Goal: Task Accomplishment & Management: Use online tool/utility

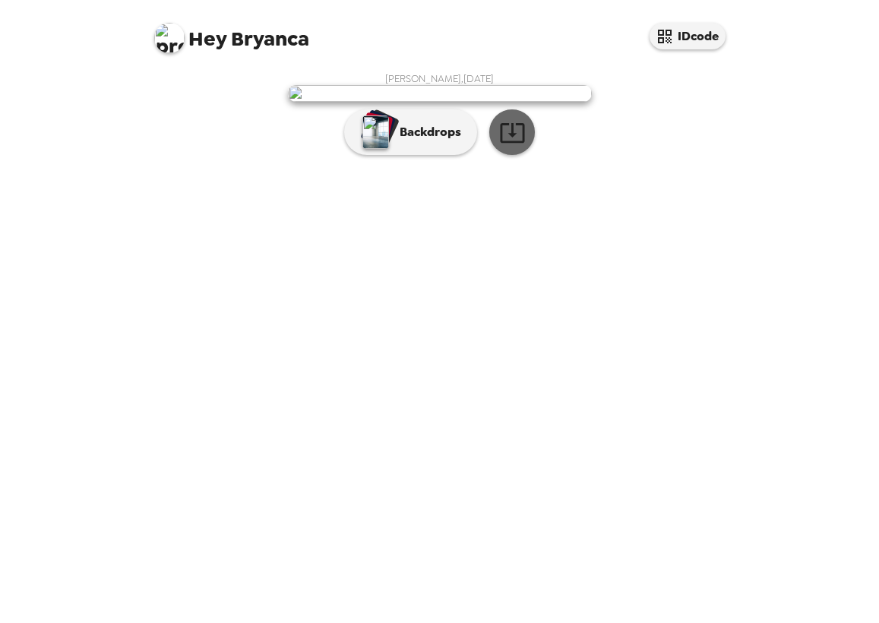
click at [509, 146] on icon "button" at bounding box center [512, 132] width 27 height 27
click at [164, 37] on img at bounding box center [169, 38] width 30 height 30
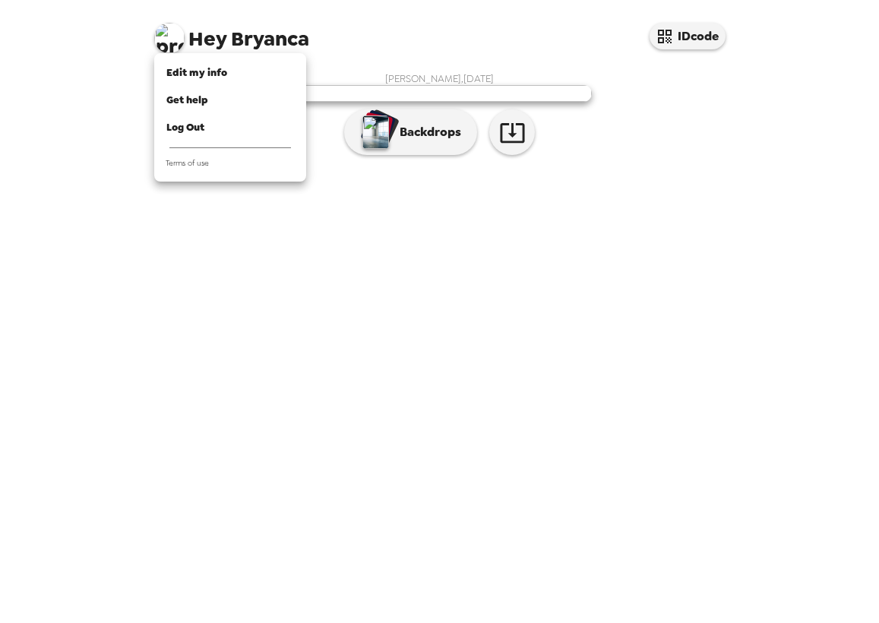
click at [190, 224] on div at bounding box center [439, 311] width 879 height 623
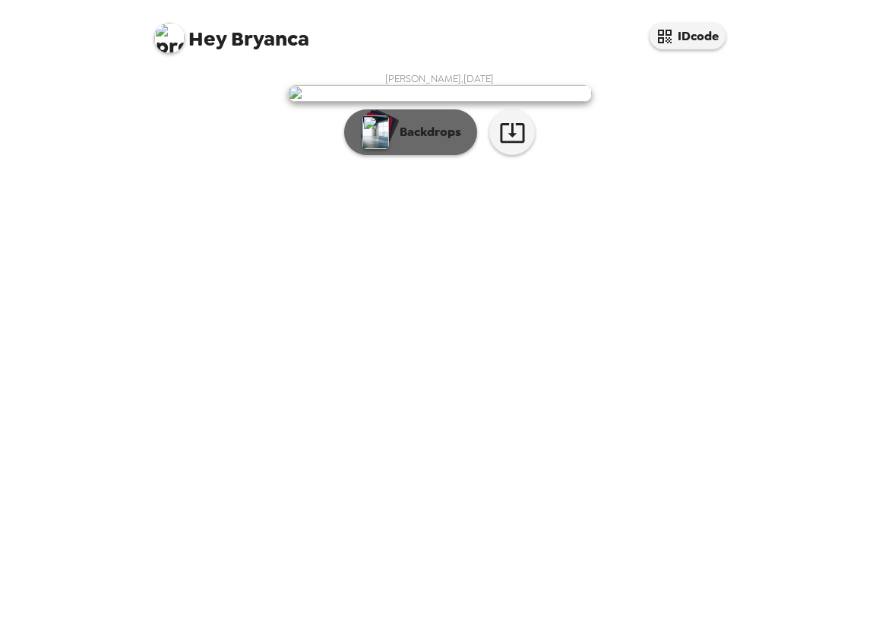
click at [407, 141] on p "Backdrops" at bounding box center [426, 132] width 69 height 18
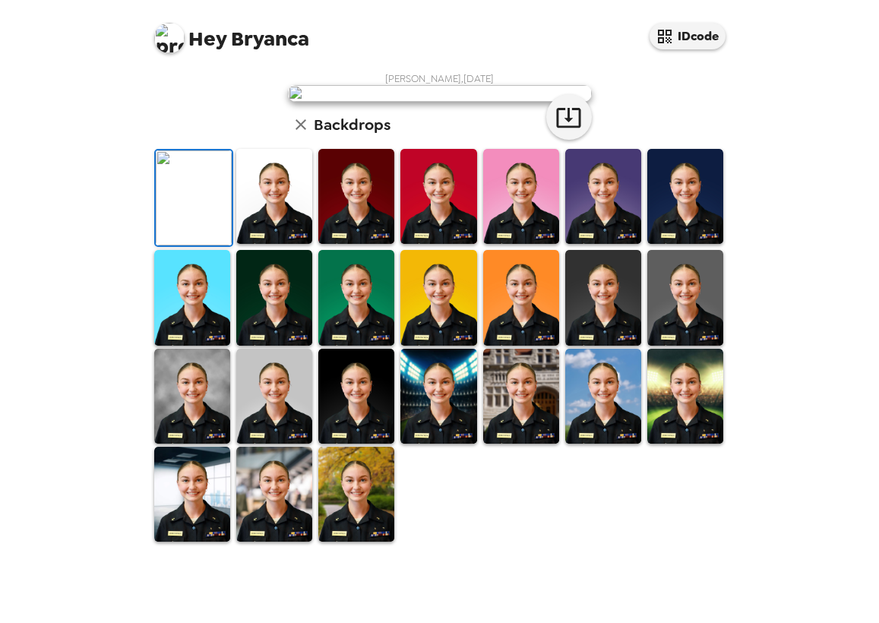
scroll to position [308, 0]
click at [353, 541] on img at bounding box center [356, 494] width 76 height 95
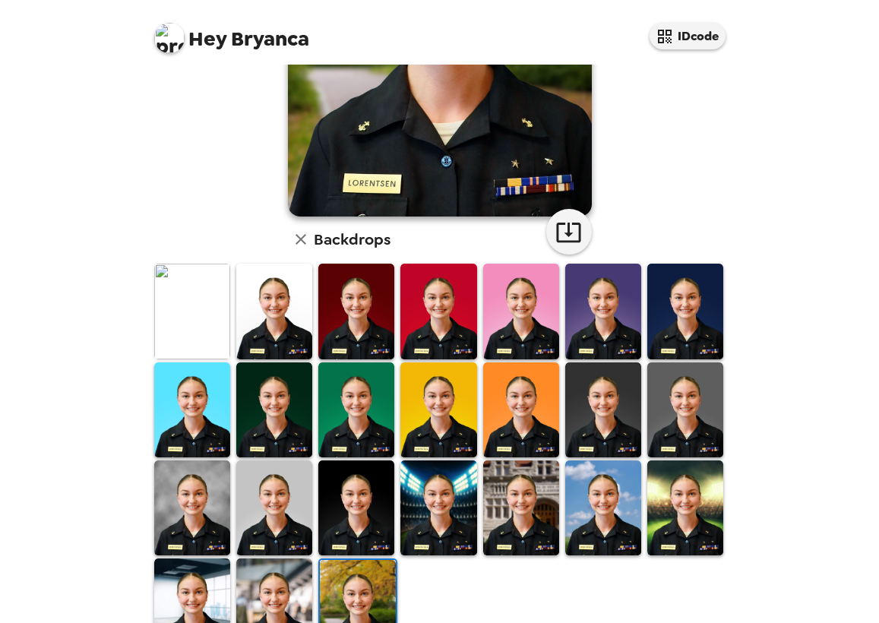
scroll to position [263, 0]
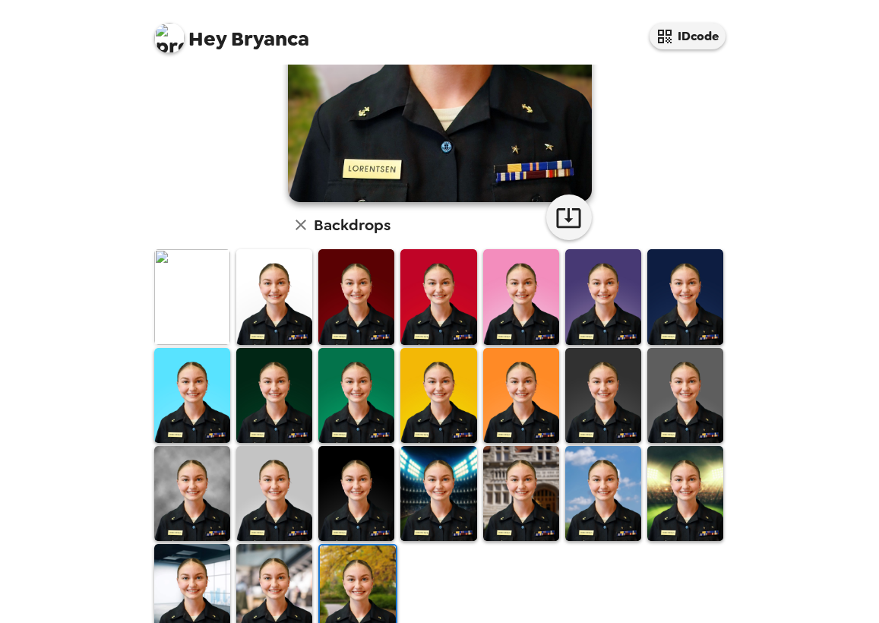
click at [529, 277] on img at bounding box center [521, 296] width 76 height 95
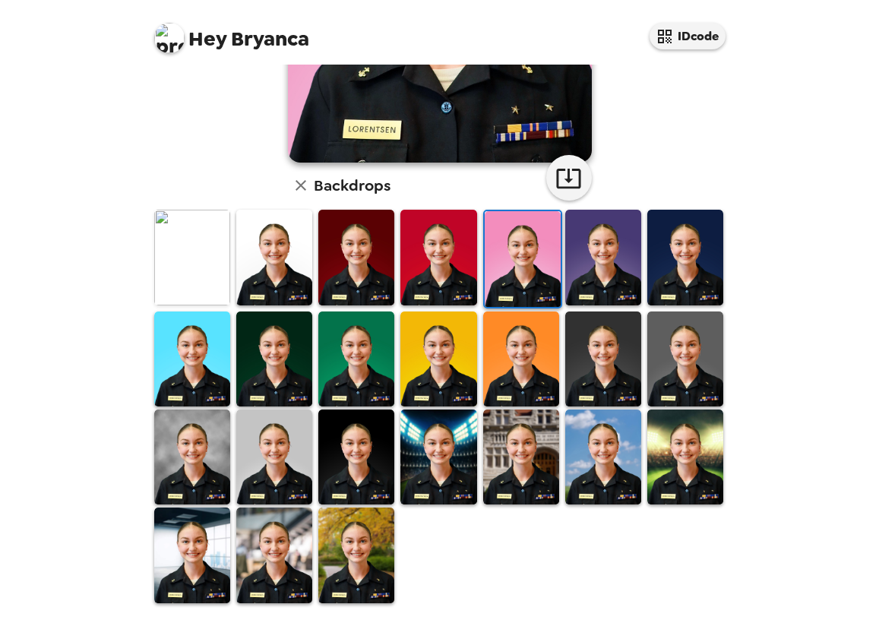
scroll to position [307, 0]
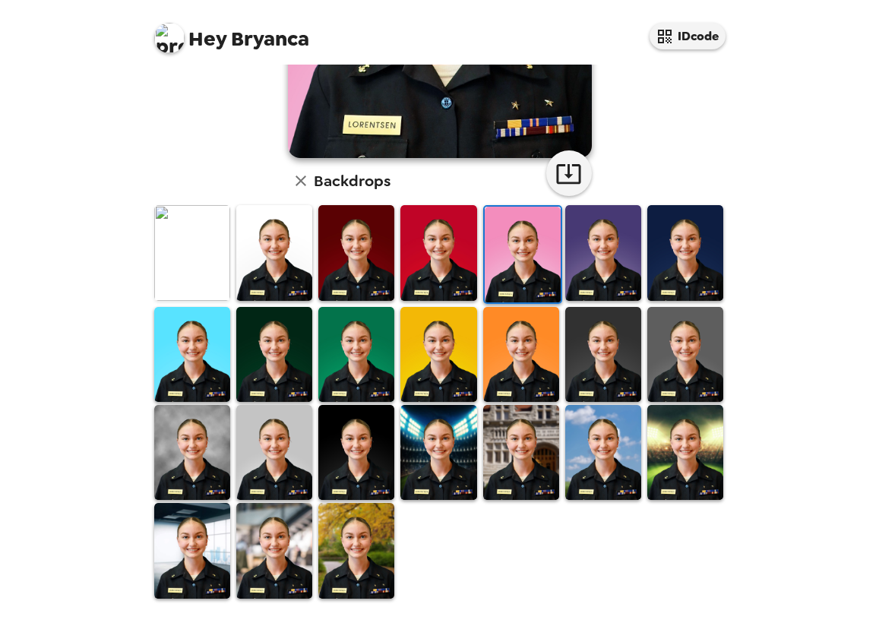
click at [435, 456] on img at bounding box center [438, 452] width 76 height 95
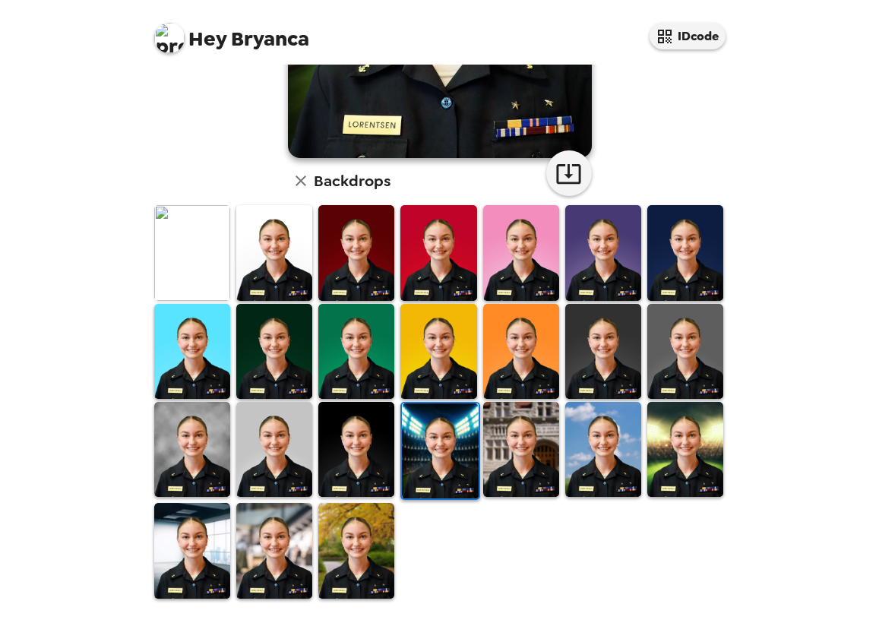
click at [687, 330] on img at bounding box center [685, 351] width 76 height 95
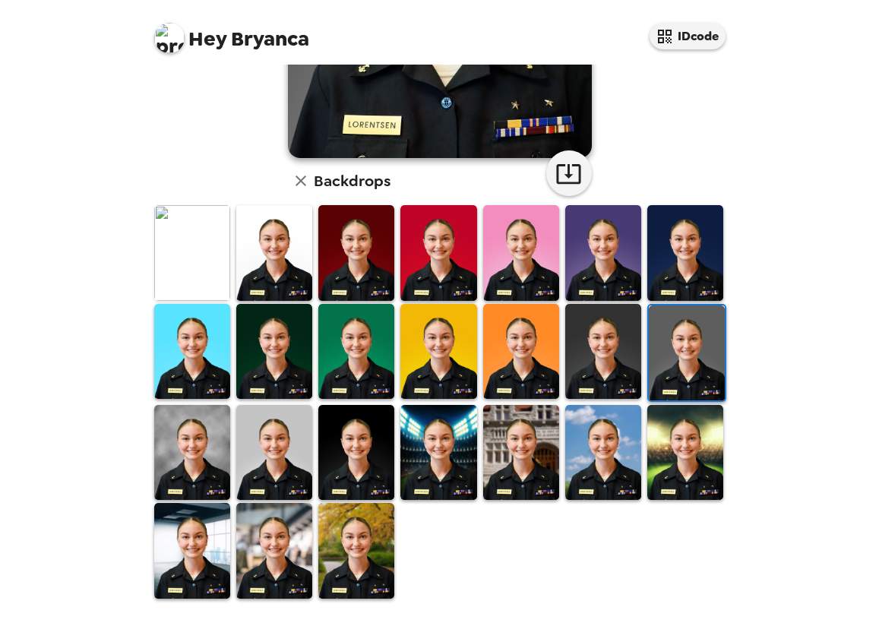
click at [378, 448] on img at bounding box center [356, 452] width 76 height 95
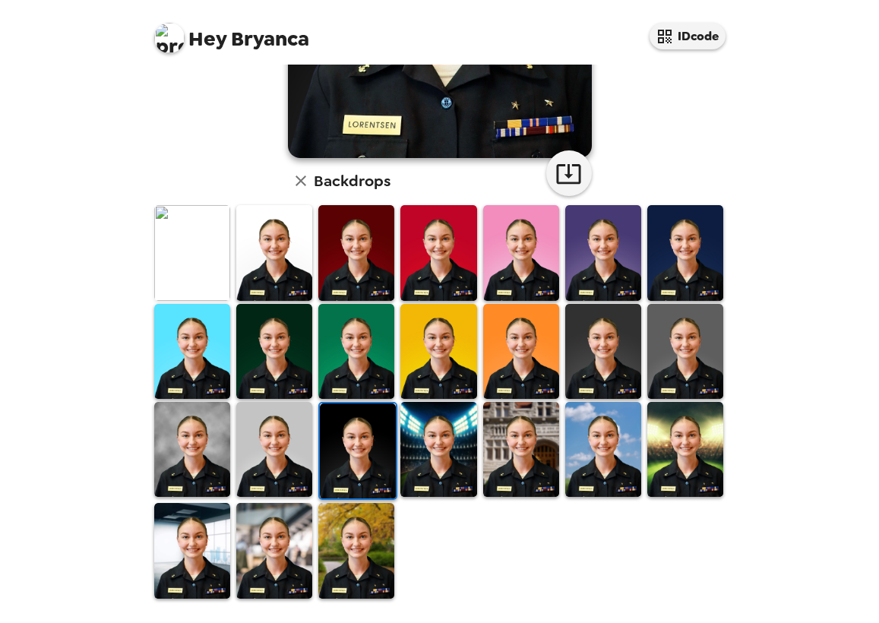
click at [205, 546] on img at bounding box center [192, 550] width 76 height 95
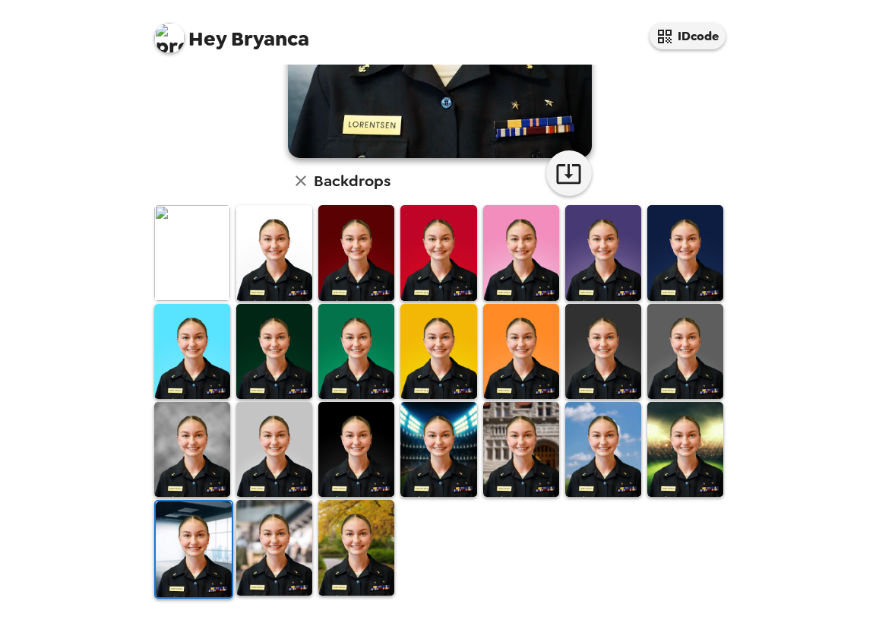
click at [286, 255] on img at bounding box center [274, 252] width 76 height 95
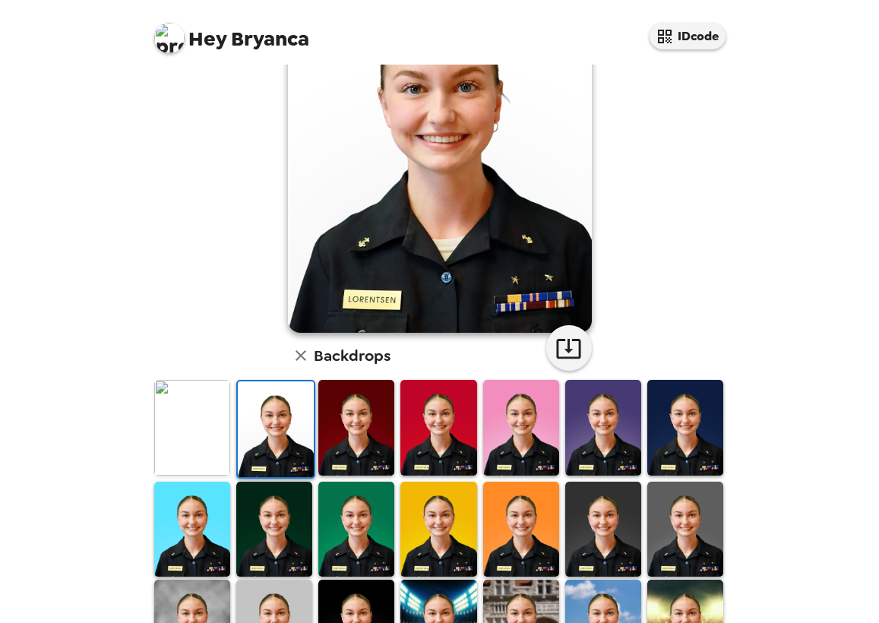
scroll to position [0, 0]
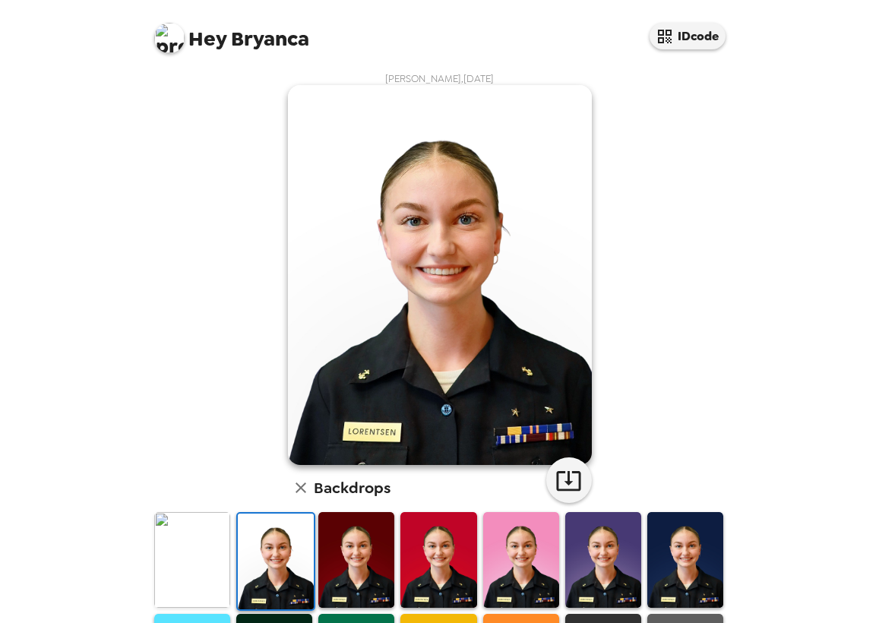
click at [350, 547] on img at bounding box center [356, 559] width 76 height 95
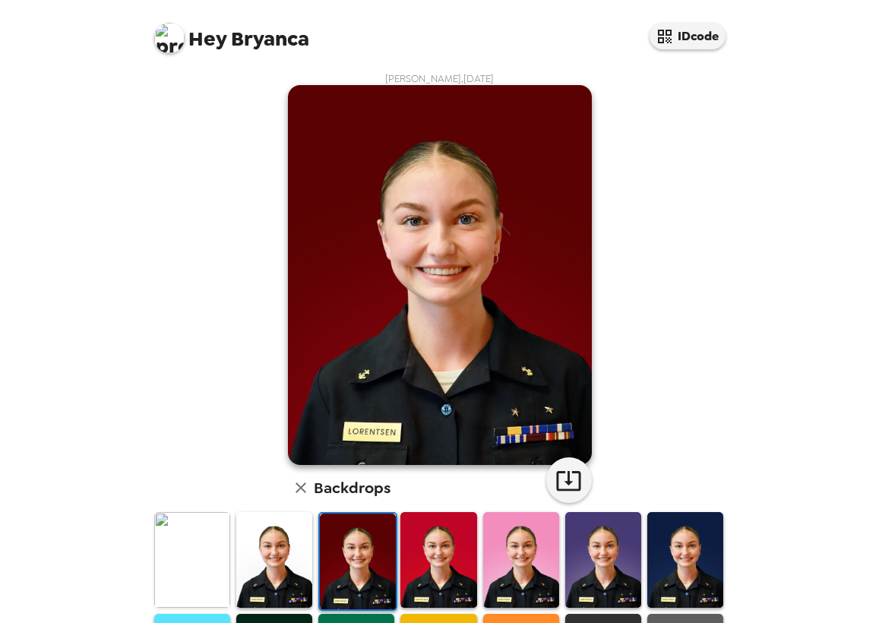
click at [191, 562] on img at bounding box center [192, 559] width 76 height 95
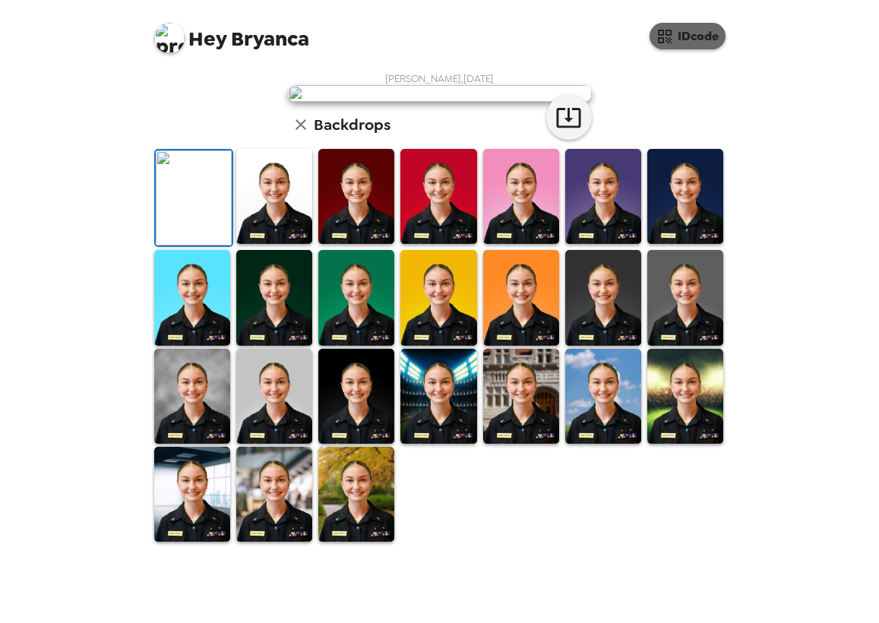
click at [685, 36] on button "IDcode" at bounding box center [688, 36] width 76 height 27
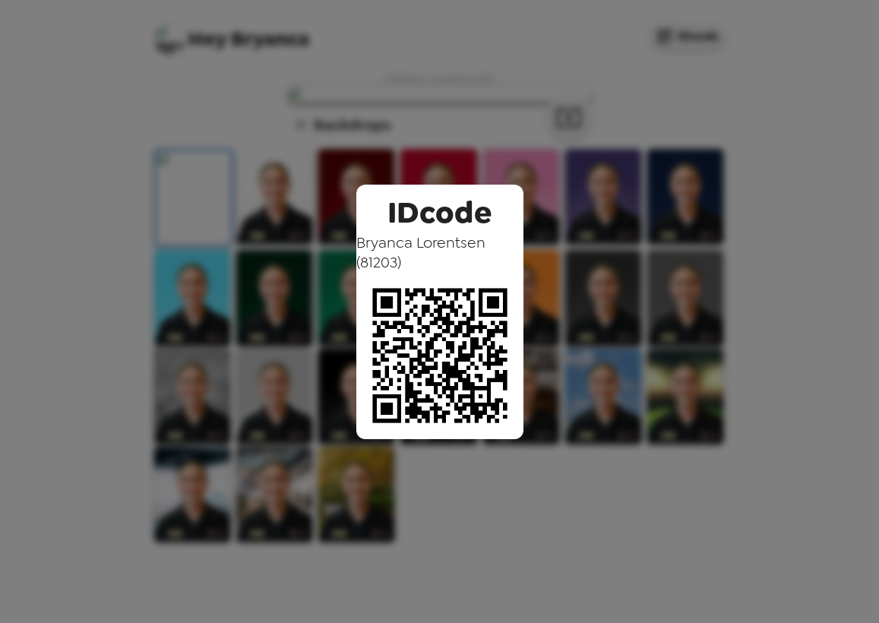
click at [603, 121] on div "IDcode [PERSON_NAME] ( 81203 )" at bounding box center [439, 311] width 879 height 623
